Goal: Download file/media

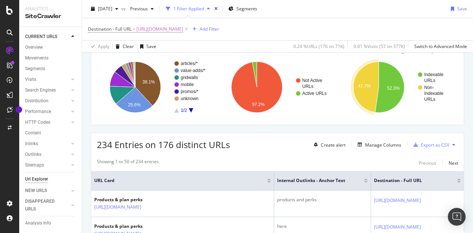
scroll to position [52, 0]
click at [436, 147] on div "Export as CSV" at bounding box center [435, 145] width 28 height 6
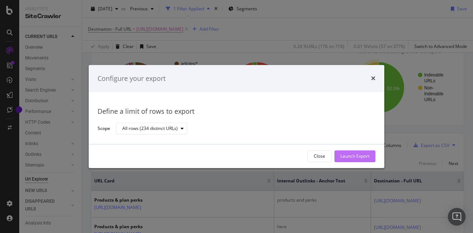
click at [362, 154] on div "Launch Export" at bounding box center [354, 156] width 29 height 6
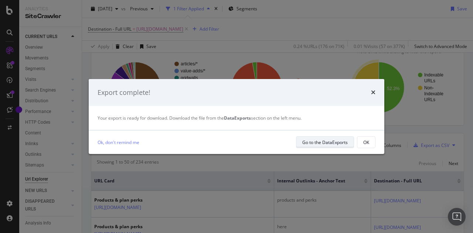
click at [316, 143] on div "Go to the DataExports" at bounding box center [324, 142] width 45 height 6
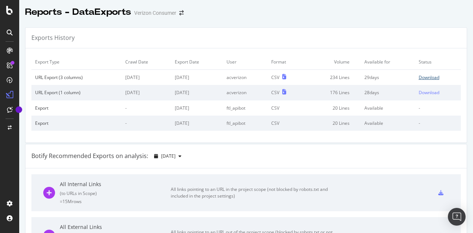
click at [419, 74] on div "Download" at bounding box center [429, 77] width 21 height 6
